Goal: Task Accomplishment & Management: Use online tool/utility

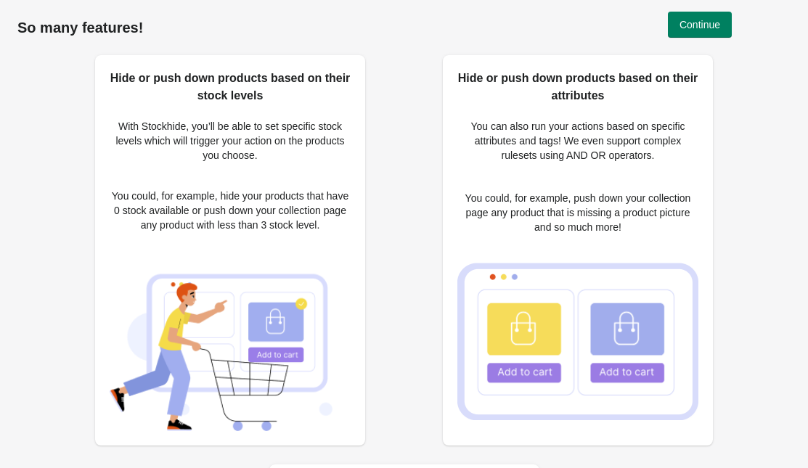
click at [689, 7] on div "So many features!" at bounding box center [403, 27] width 773 height 55
click at [681, 22] on span "Continue" at bounding box center [699, 25] width 41 height 12
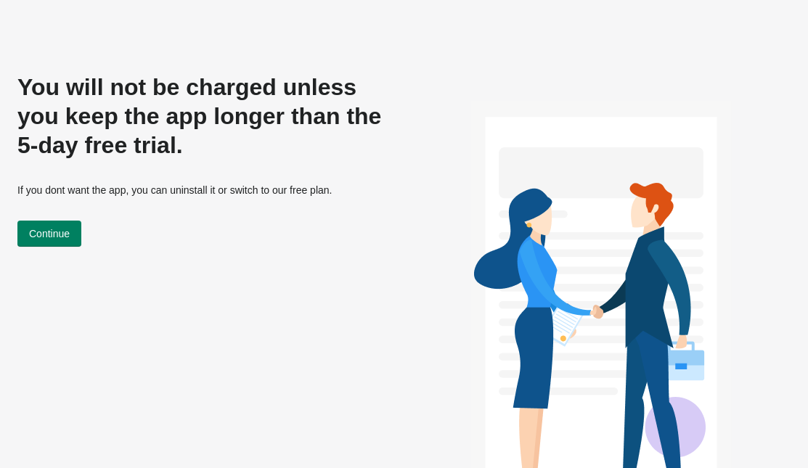
click at [132, 267] on div "You will not be charged unless you keep the app longer than the 5-day free tria…" at bounding box center [201, 290] width 369 height 435
click at [67, 228] on span "Continue" at bounding box center [49, 234] width 41 height 12
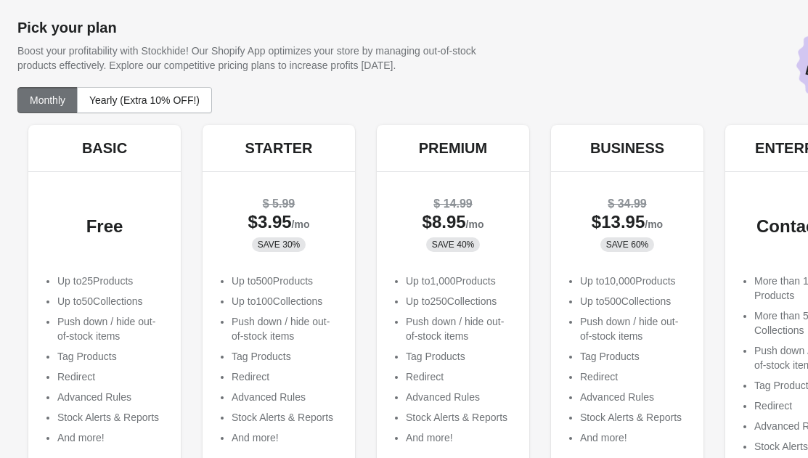
click at [67, 227] on div "Free" at bounding box center [104, 226] width 123 height 15
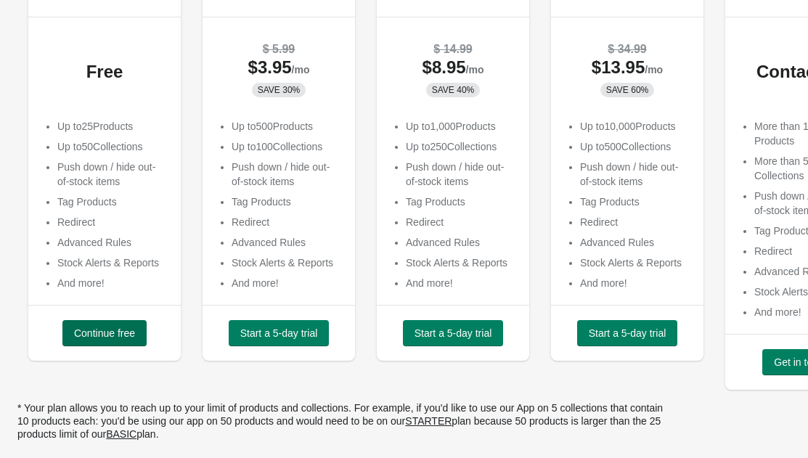
click at [91, 333] on span "Continue free" at bounding box center [104, 333] width 61 height 12
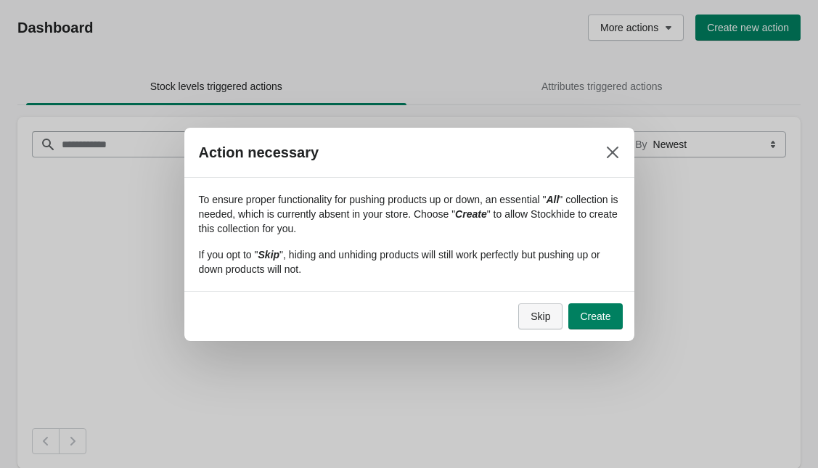
click at [546, 322] on button "Skip" at bounding box center [540, 316] width 44 height 26
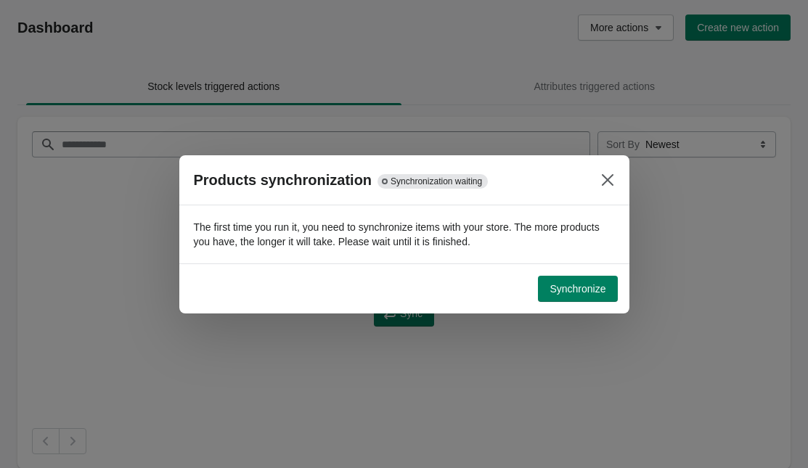
click at [565, 303] on div "Synchronize" at bounding box center [404, 288] width 450 height 50
click at [573, 268] on div "Synchronize" at bounding box center [404, 288] width 450 height 50
click at [562, 285] on span "Synchronize" at bounding box center [577, 289] width 56 height 12
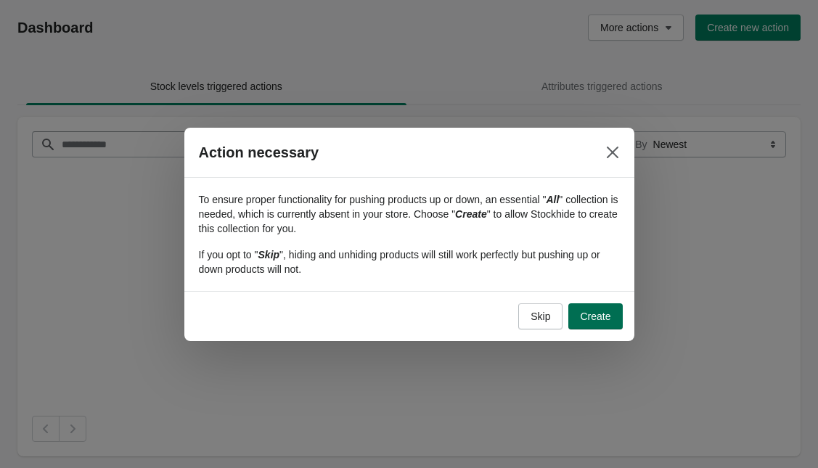
click at [583, 316] on span "Create" at bounding box center [595, 317] width 30 height 12
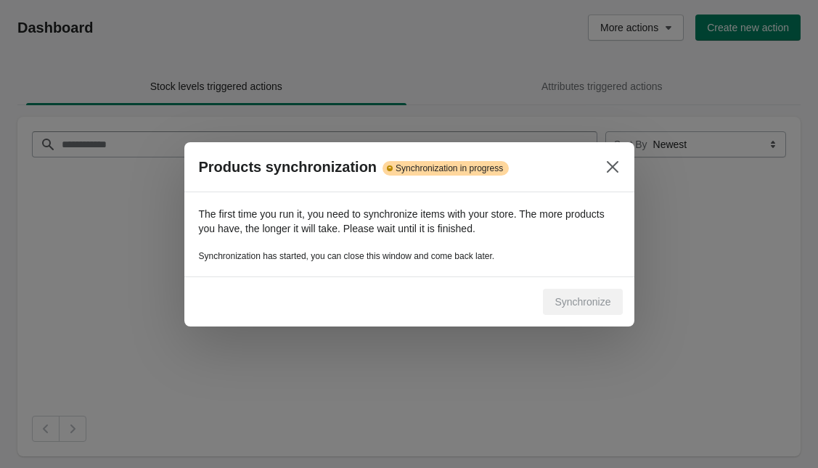
click at [583, 316] on div "Synchronize" at bounding box center [409, 301] width 450 height 50
